Goal: Task Accomplishment & Management: Manage account settings

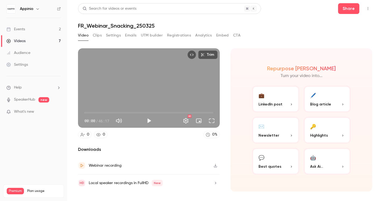
click at [26, 28] on link "Events 2" at bounding box center [33, 29] width 67 height 12
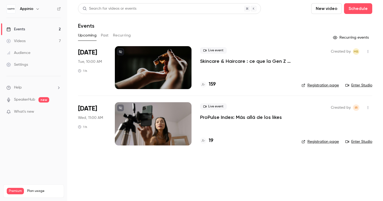
click at [233, 63] on p "Skincare & Haircare : ce que la Gen Z attend vraiment des marques" at bounding box center [246, 61] width 93 height 6
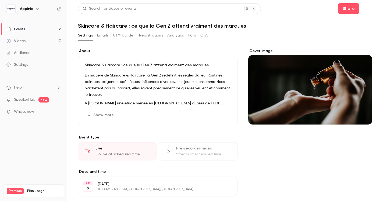
click at [153, 36] on button "Registrations" at bounding box center [151, 35] width 24 height 9
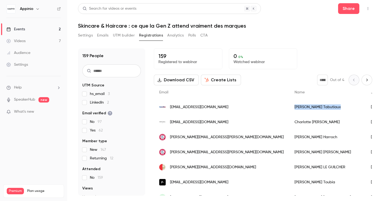
drag, startPoint x: 296, startPoint y: 107, endPoint x: 266, endPoint y: 107, distance: 30.1
click at [289, 107] on div "[PERSON_NAME]" at bounding box center [327, 107] width 76 height 15
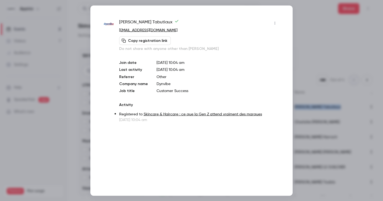
copy div "[PERSON_NAME]"
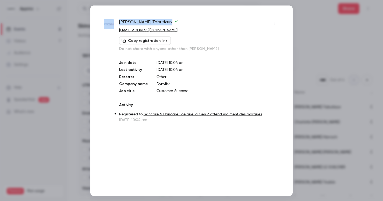
drag, startPoint x: 162, startPoint y: 20, endPoint x: 111, endPoint y: 22, distance: 50.8
click at [111, 22] on div "[PERSON_NAME] [EMAIL_ADDRESS][DOMAIN_NAME] Copy registration link Do not share …" at bounding box center [191, 71] width 175 height 104
copy div "[PERSON_NAME]"
click at [324, 14] on div at bounding box center [191, 100] width 383 height 201
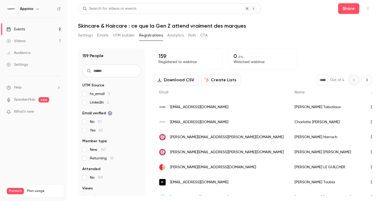
click at [223, 108] on div "[EMAIL_ADDRESS][DOMAIN_NAME]" at bounding box center [221, 107] width 135 height 15
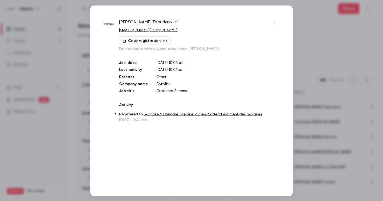
click at [276, 21] on icon "button" at bounding box center [274, 23] width 4 height 4
click at [247, 39] on div "Block from all events" at bounding box center [253, 36] width 41 height 5
